Goal: Task Accomplishment & Management: Manage account settings

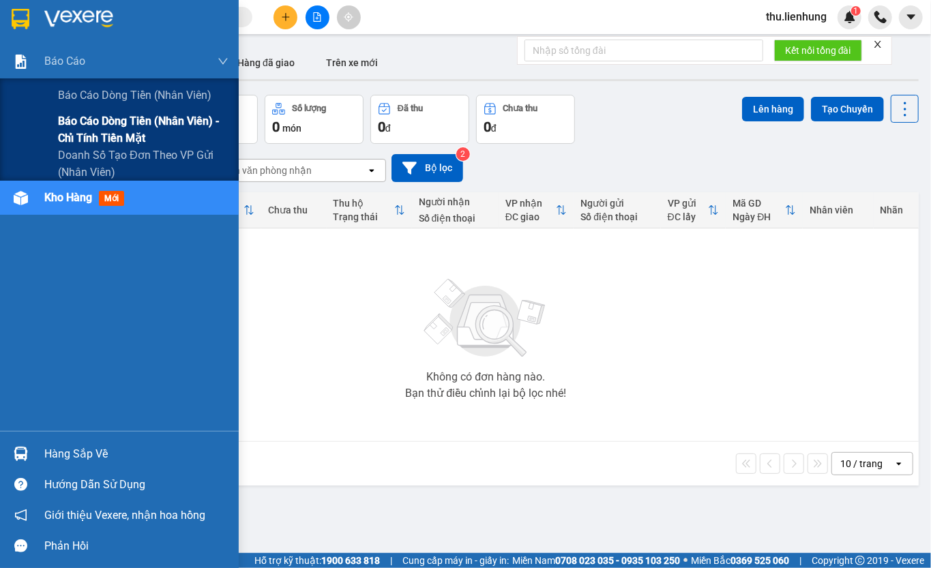
click at [104, 125] on span "Báo cáo dòng tiền (nhân viên) - chỉ tính tiền mặt" at bounding box center [143, 130] width 170 height 34
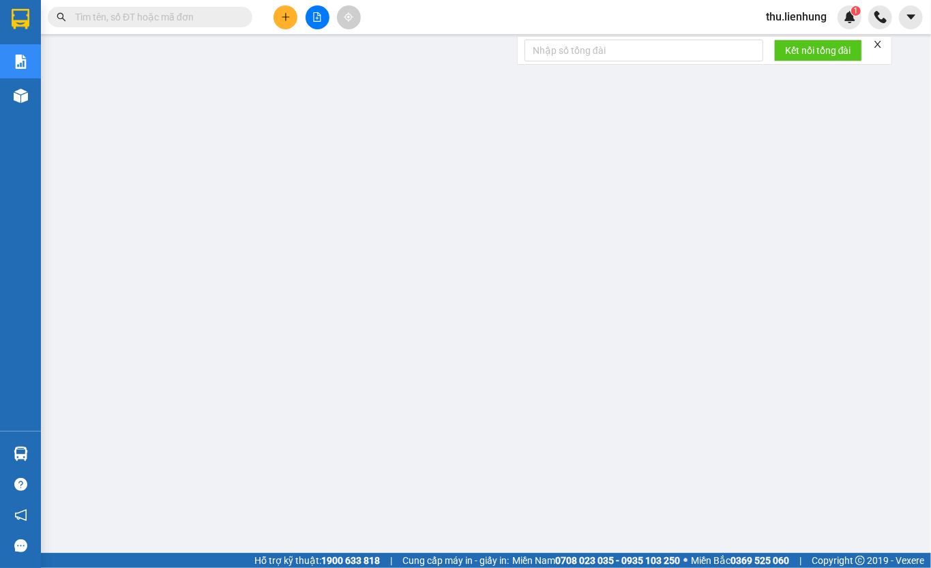
click at [797, 19] on span "thu.lienhung" at bounding box center [796, 16] width 83 height 17
click at [794, 42] on span "Đăng xuất" at bounding box center [803, 42] width 57 height 15
